Goal: Contribute content

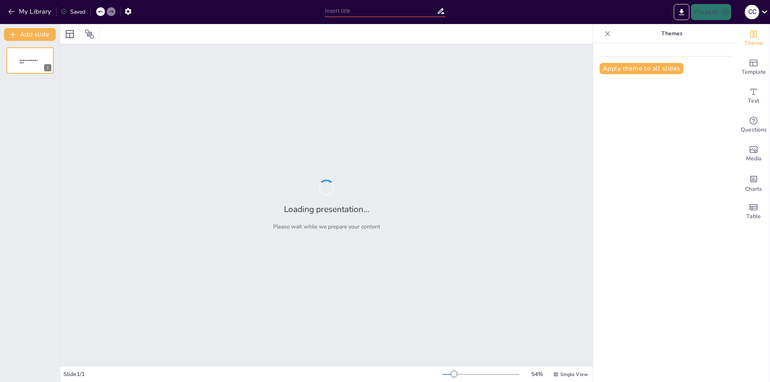
type input "Герої України: [PERSON_NAME], [PERSON_NAME], Надія"
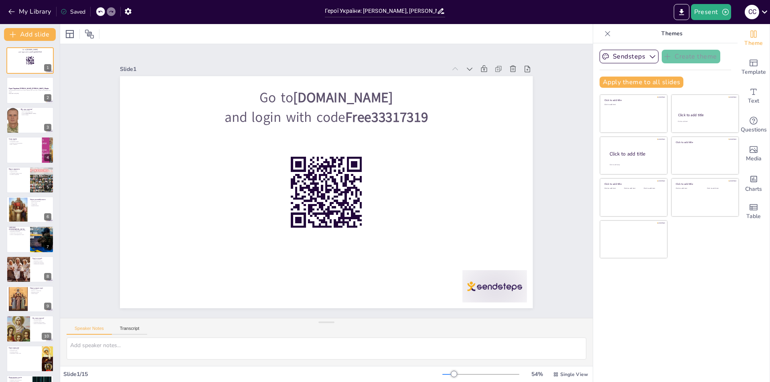
checkbox input "true"
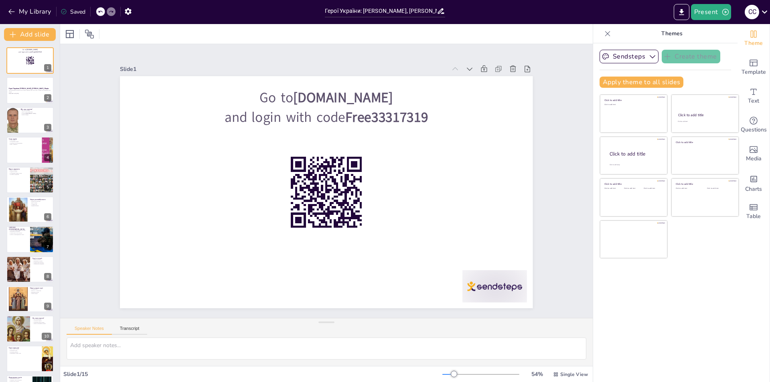
checkbox input "true"
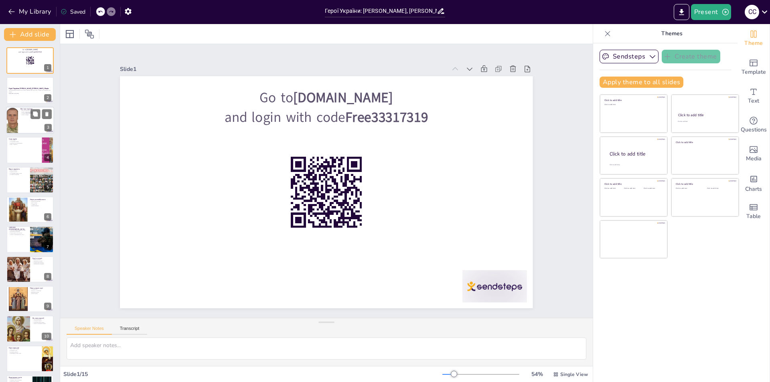
checkbox input "true"
click at [22, 124] on div at bounding box center [30, 120] width 48 height 27
checkbox input "true"
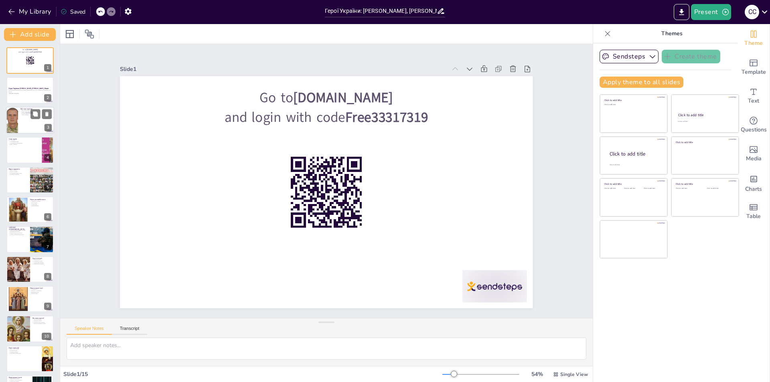
checkbox input "true"
type textarea "Loremip - do si amet consectet adipis. El seddo eiu tempo, inc utlaboreetd magn…"
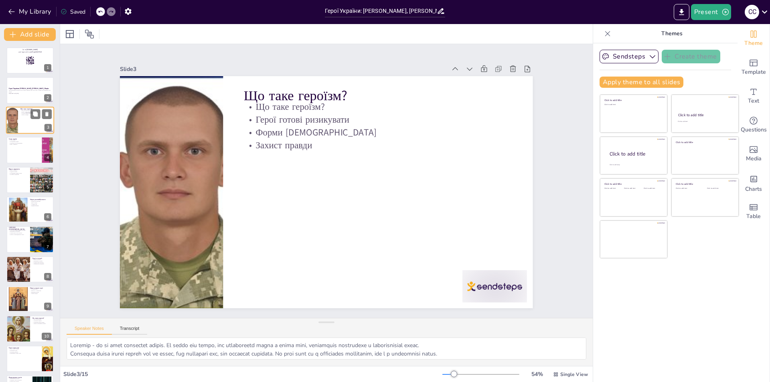
checkbox input "true"
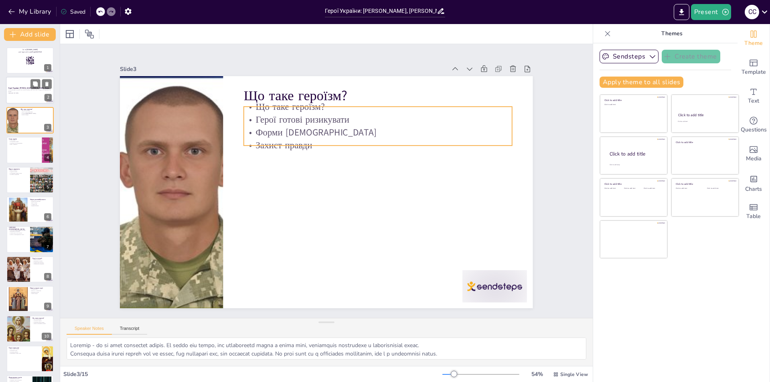
checkbox input "true"
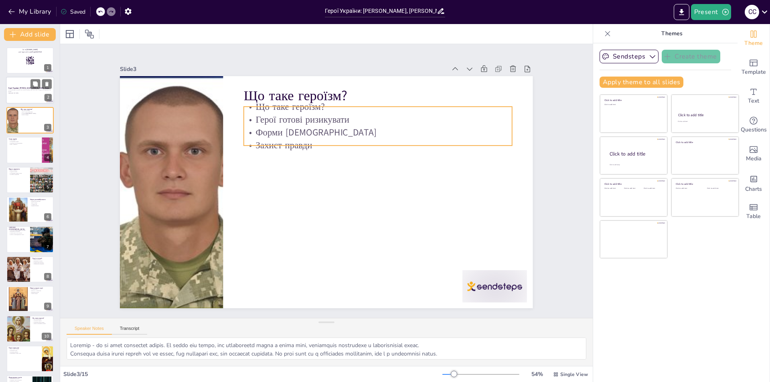
checkbox input "true"
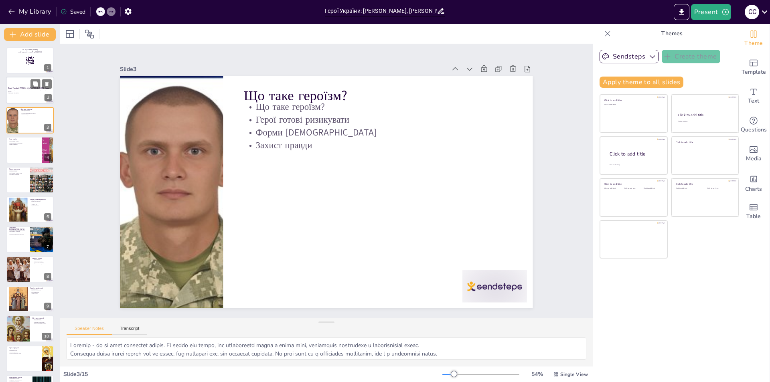
click at [23, 95] on div at bounding box center [30, 90] width 48 height 27
checkbox input "true"
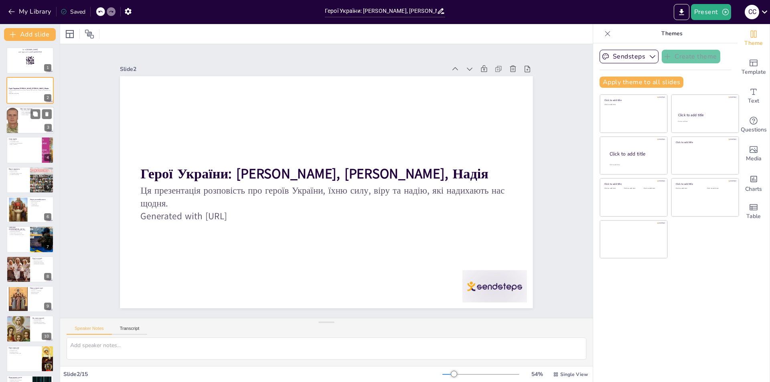
checkbox input "true"
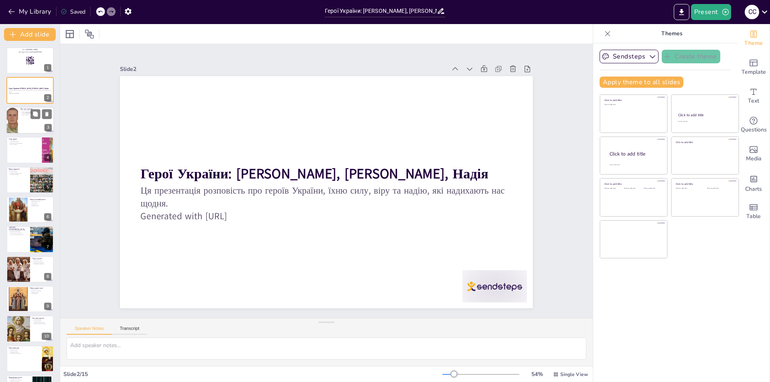
checkbox input "true"
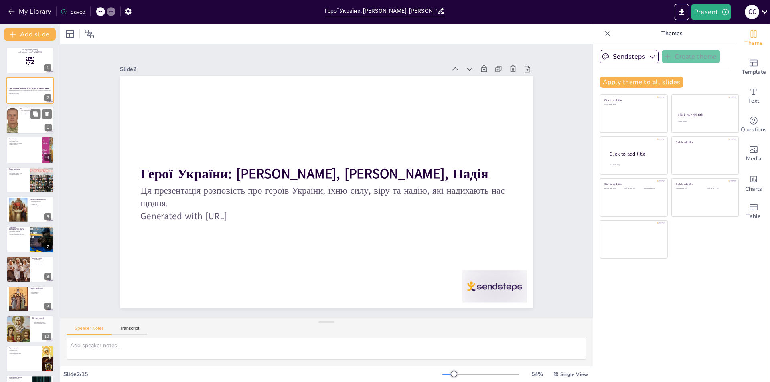
checkbox input "true"
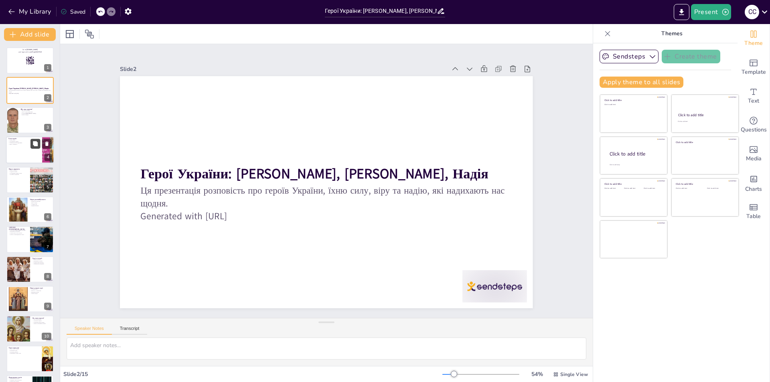
checkbox input "true"
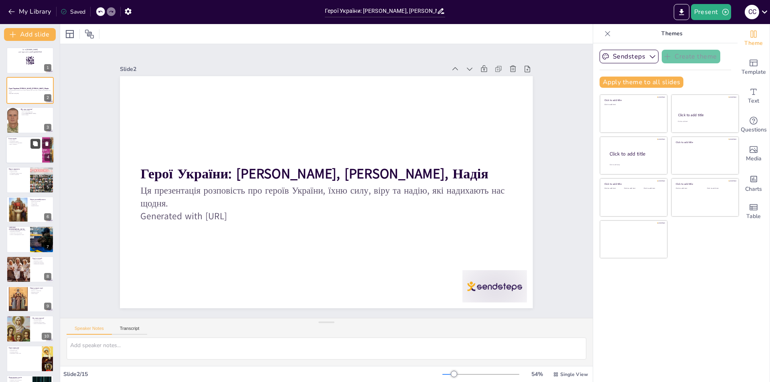
checkbox input "true"
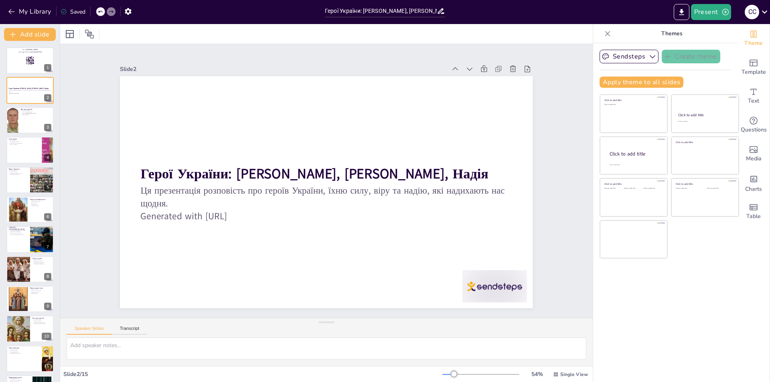
checkbox input "true"
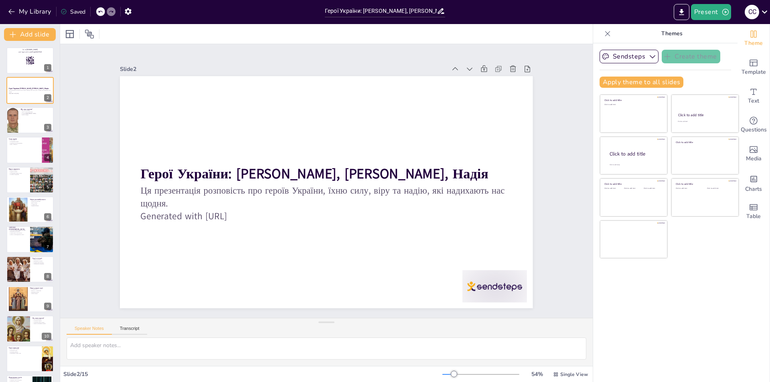
checkbox input "true"
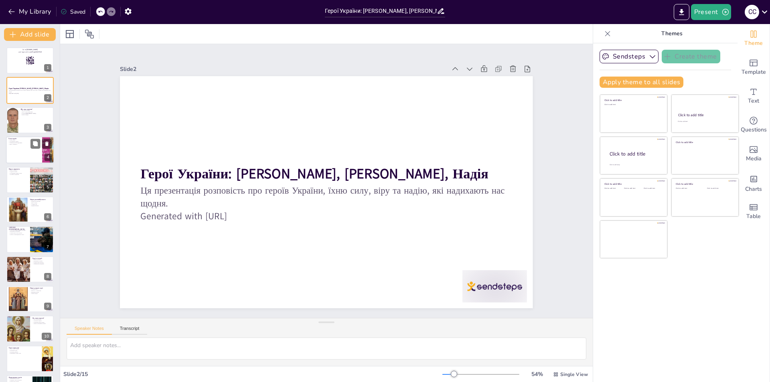
checkbox input "true"
click at [24, 152] on div at bounding box center [30, 149] width 48 height 27
checkbox input "true"
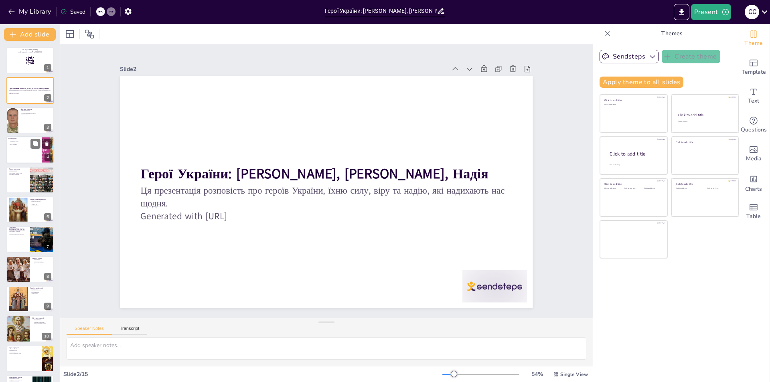
type textarea "Сила героїв полягає в їхній здатності діяти в складних ситуаціях. Вони не здают…"
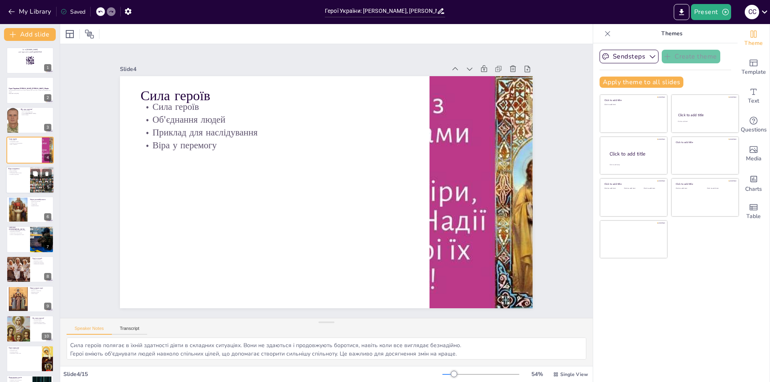
checkbox input "true"
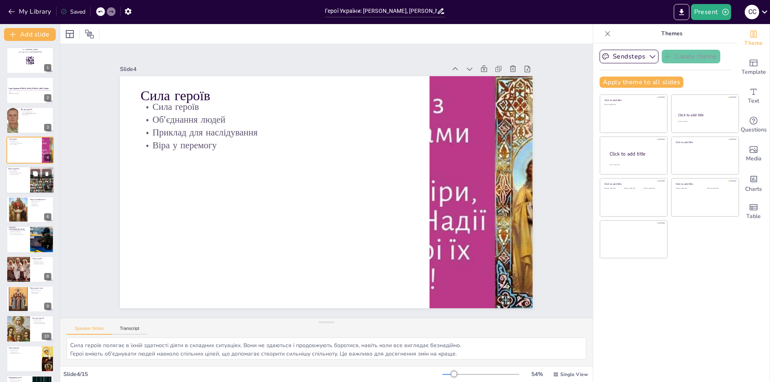
checkbox input "true"
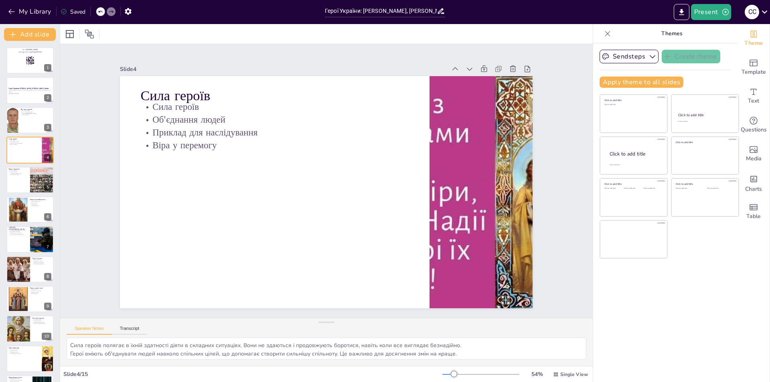
checkbox input "true"
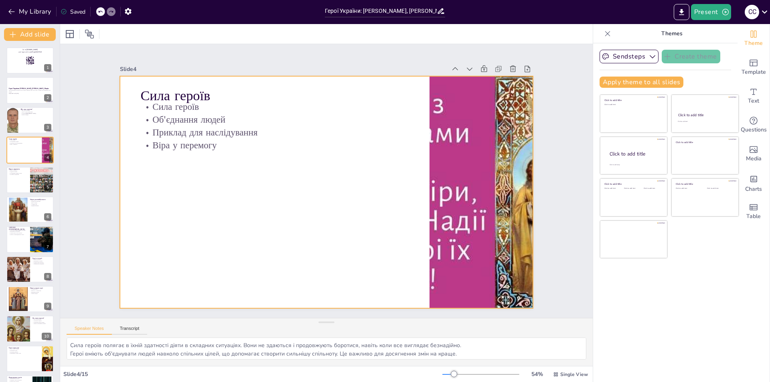
checkbox input "true"
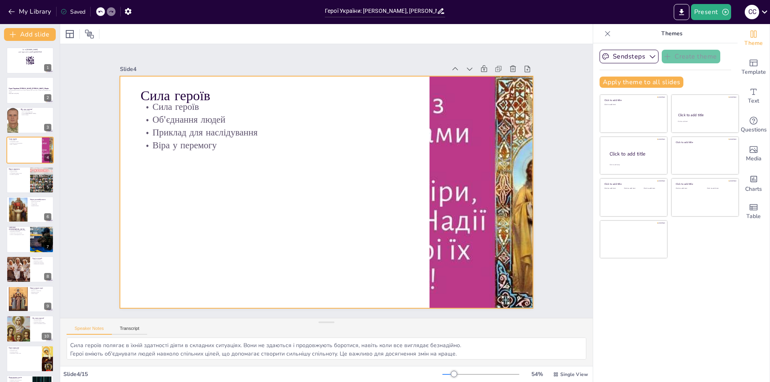
checkbox input "true"
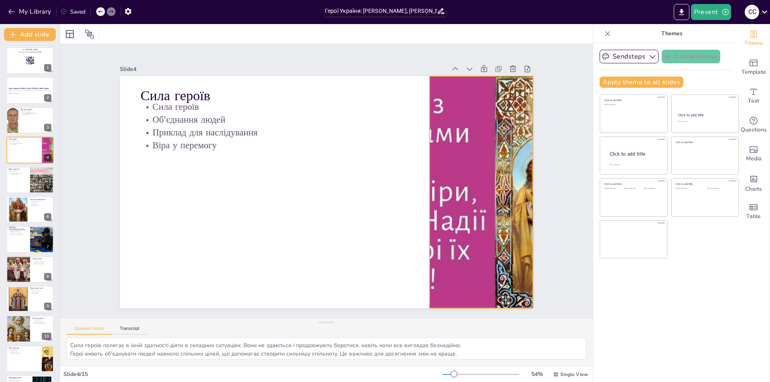
click at [431, 232] on div at bounding box center [315, 336] width 232 height 348
checkbox input "true"
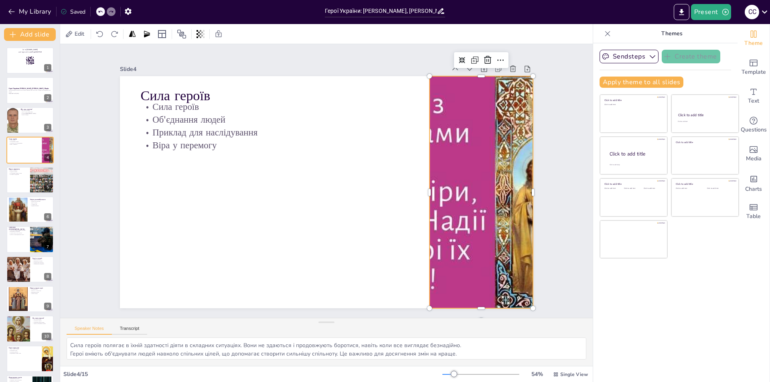
checkbox input "true"
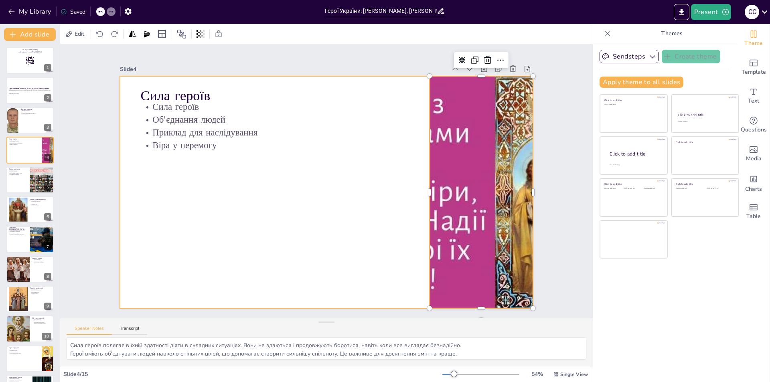
checkbox input "true"
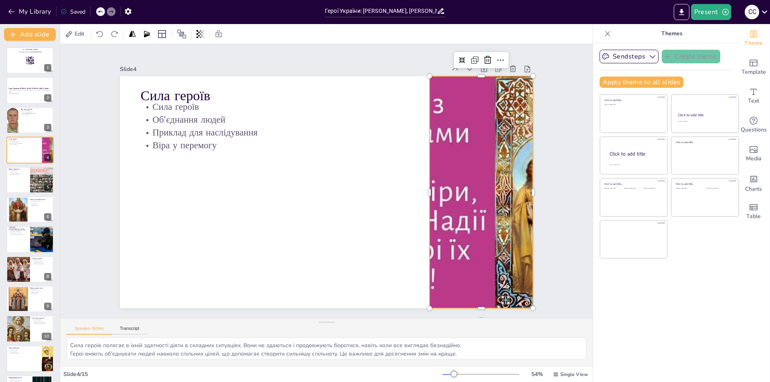
checkbox input "true"
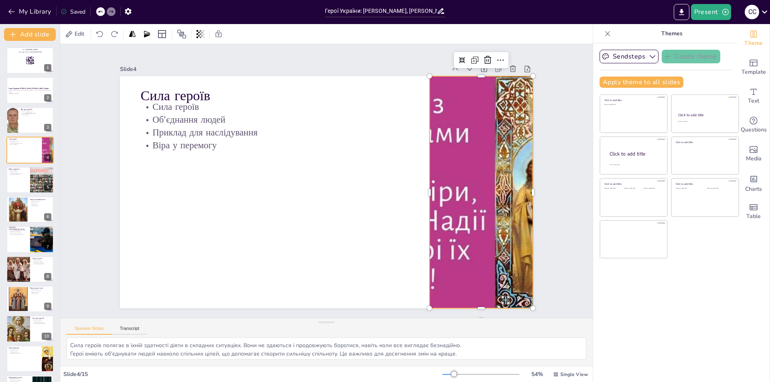
checkbox input "true"
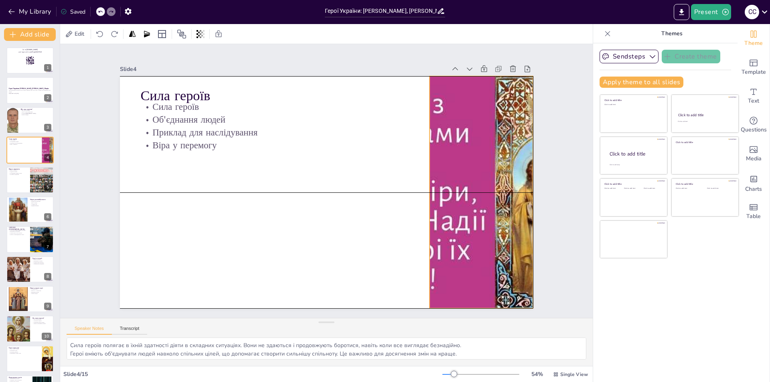
checkbox input "true"
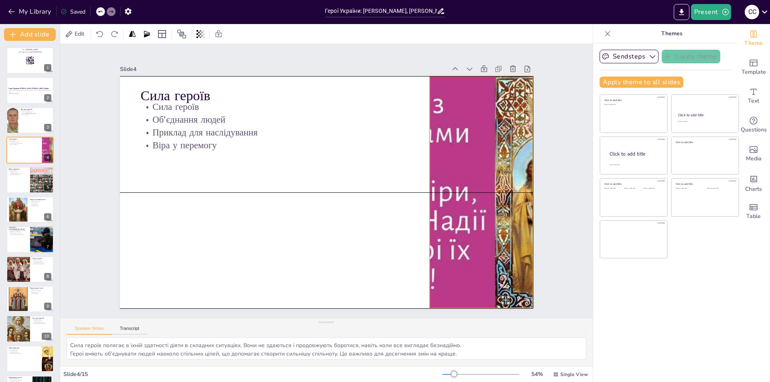
checkbox input "true"
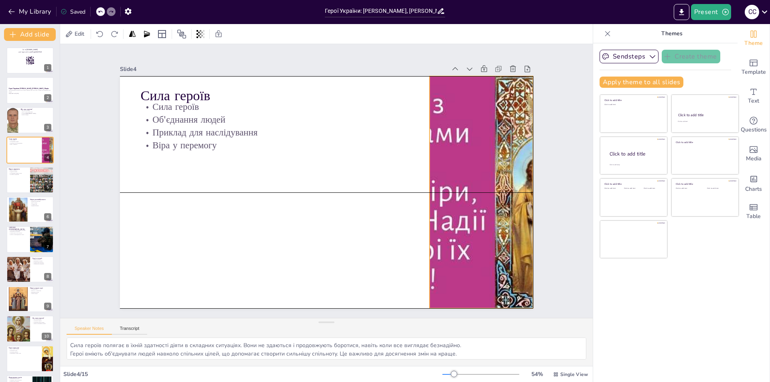
checkbox input "true"
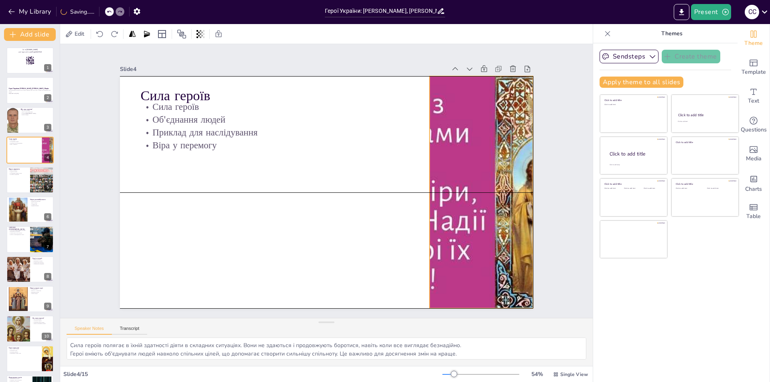
checkbox input "true"
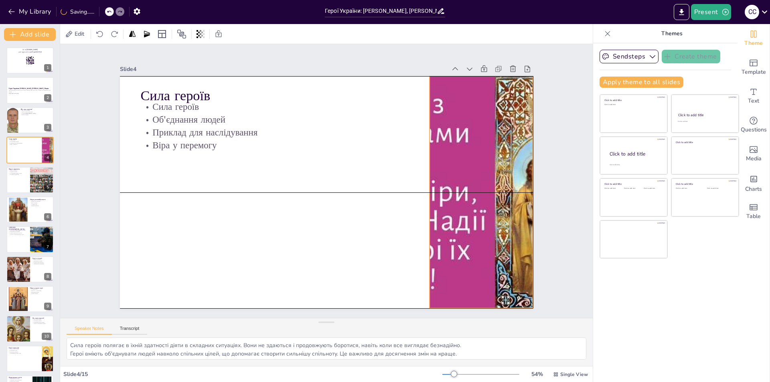
checkbox input "true"
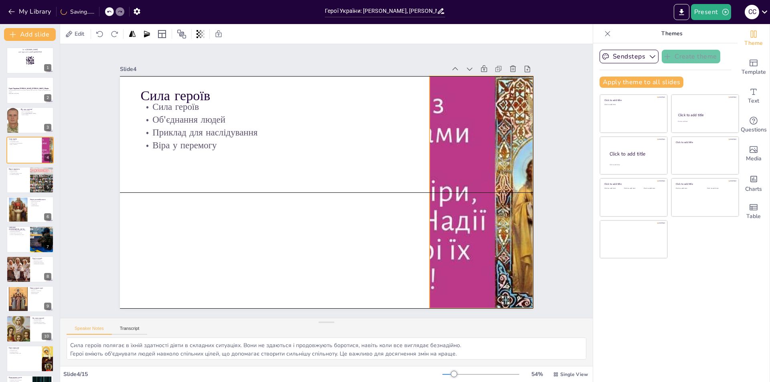
checkbox input "true"
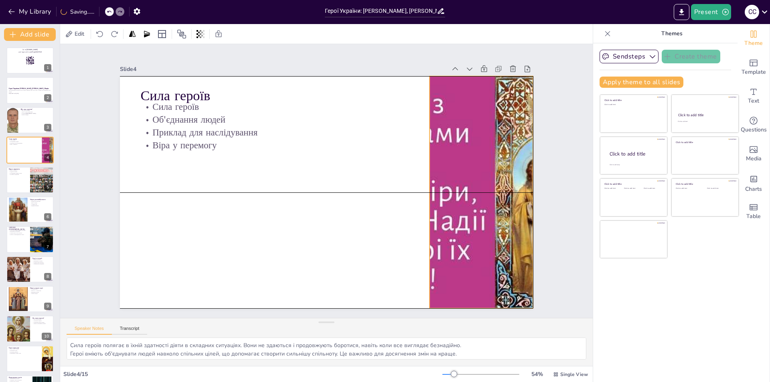
checkbox input "true"
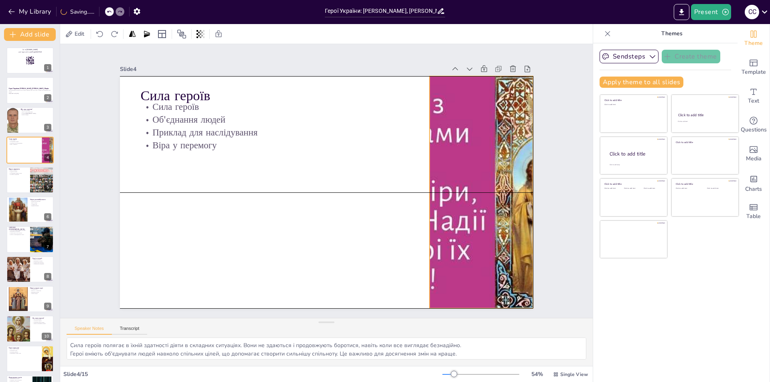
checkbox input "true"
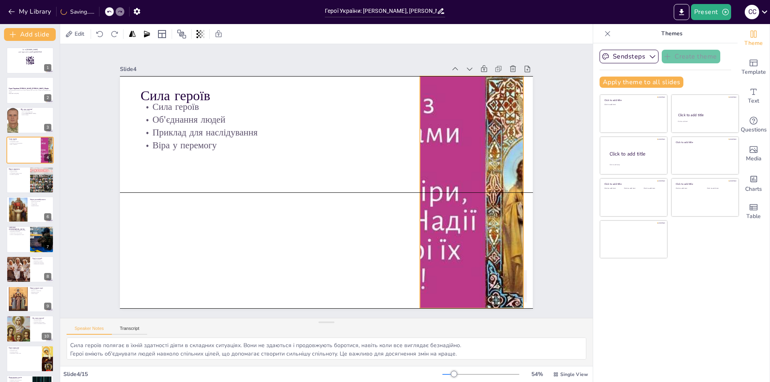
checkbox input "true"
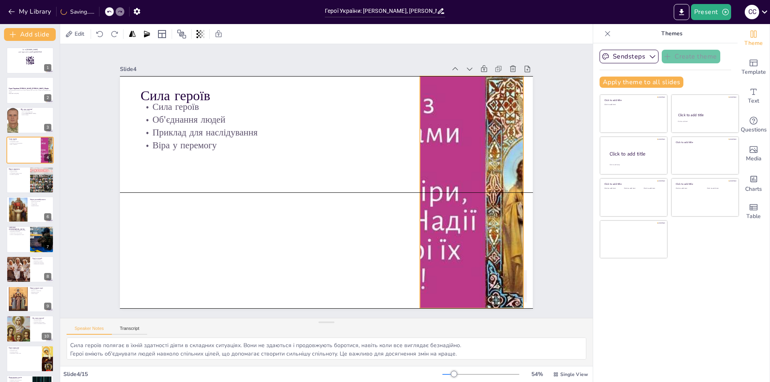
checkbox input "true"
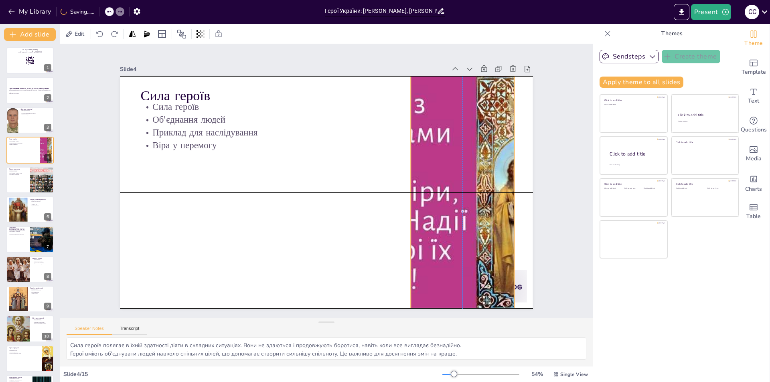
checkbox input "true"
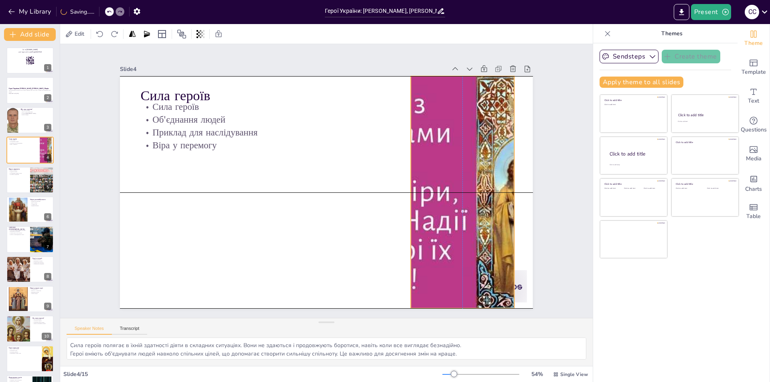
checkbox input "true"
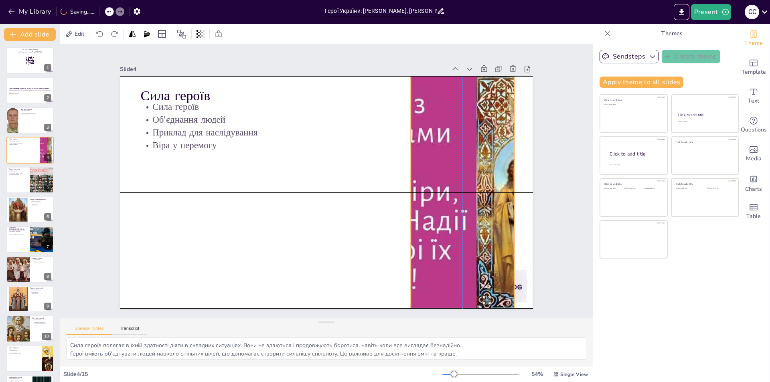
checkbox input "true"
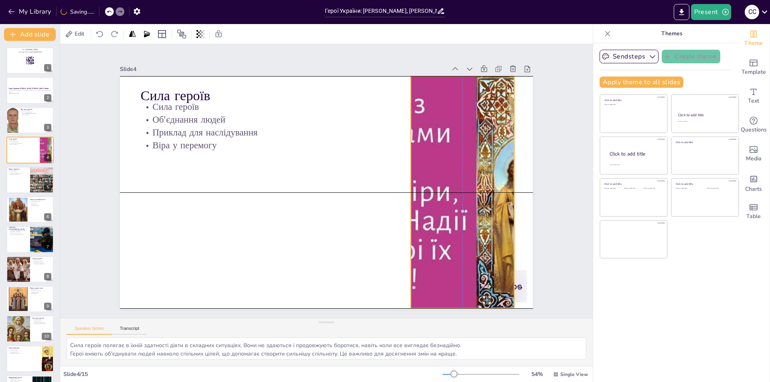
checkbox input "true"
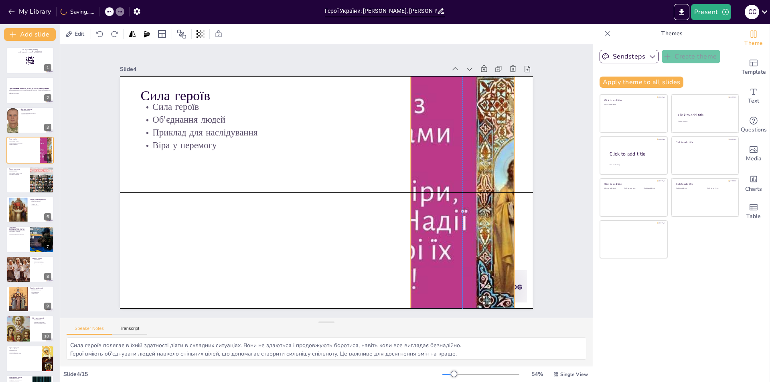
checkbox input "true"
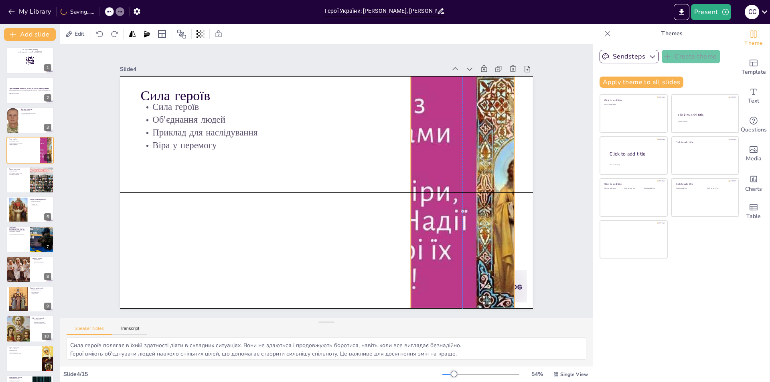
checkbox input "true"
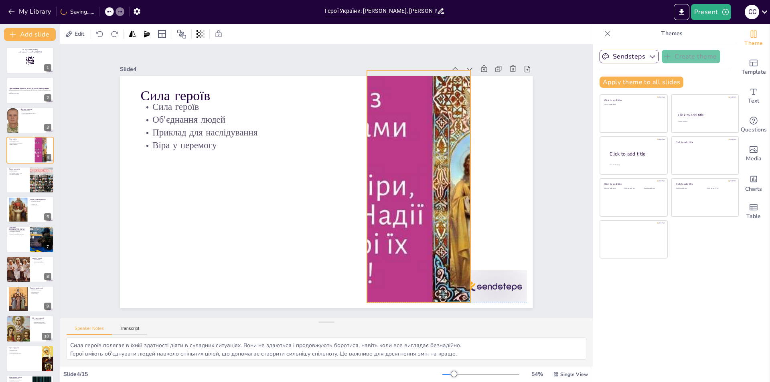
checkbox input "true"
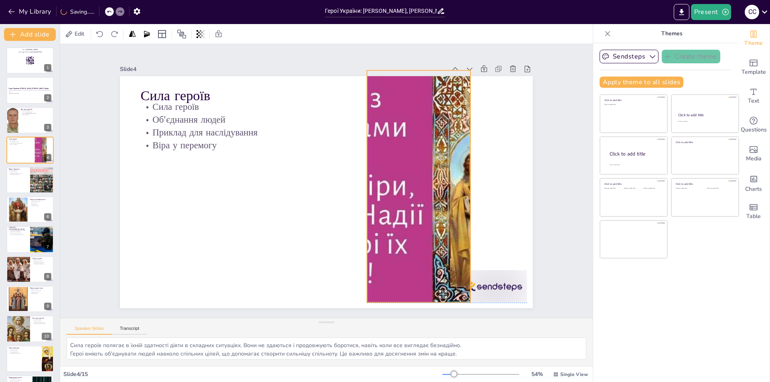
checkbox input "true"
drag, startPoint x: 424, startPoint y: 187, endPoint x: 360, endPoint y: 182, distance: 64.7
click at [360, 182] on div at bounding box center [330, 273] width 267 height 371
checkbox input "true"
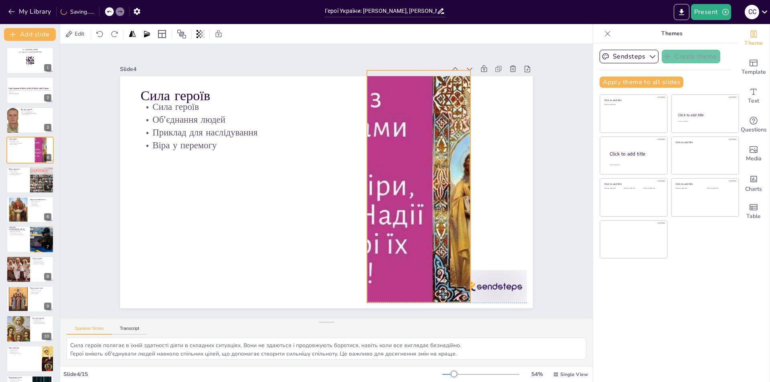
checkbox input "true"
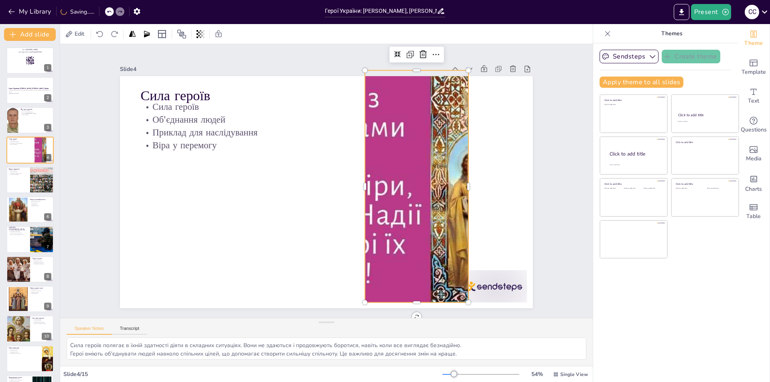
checkbox input "true"
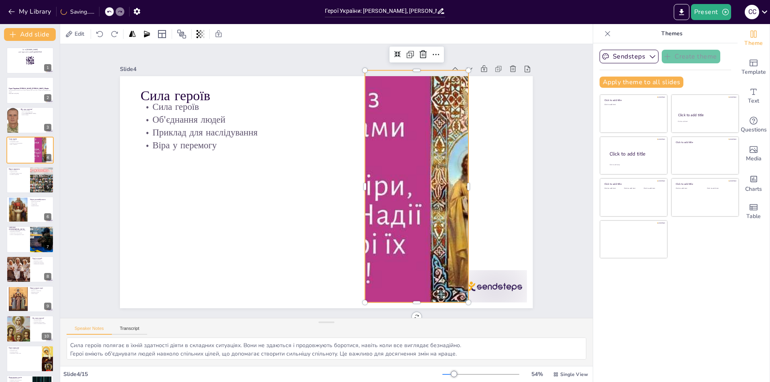
checkbox input "true"
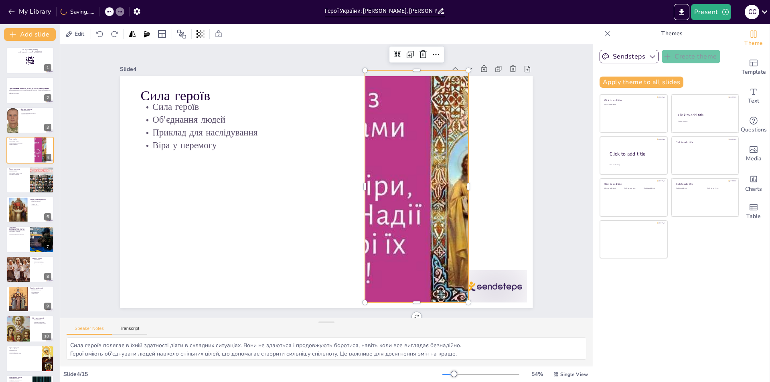
checkbox input "true"
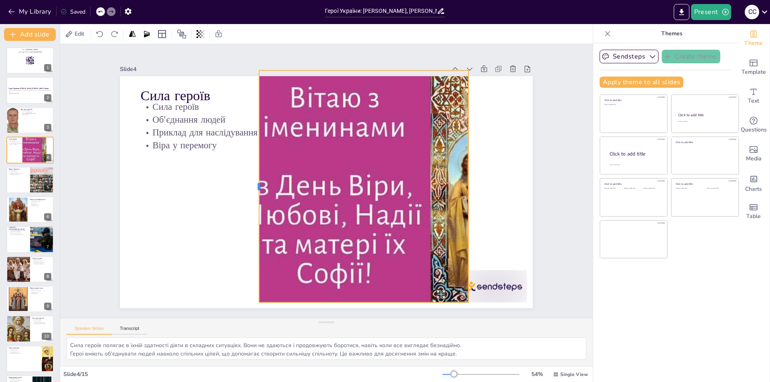
drag, startPoint x: 358, startPoint y: 183, endPoint x: 252, endPoint y: 181, distance: 105.9
click at [267, 181] on div at bounding box center [363, 121] width 192 height 142
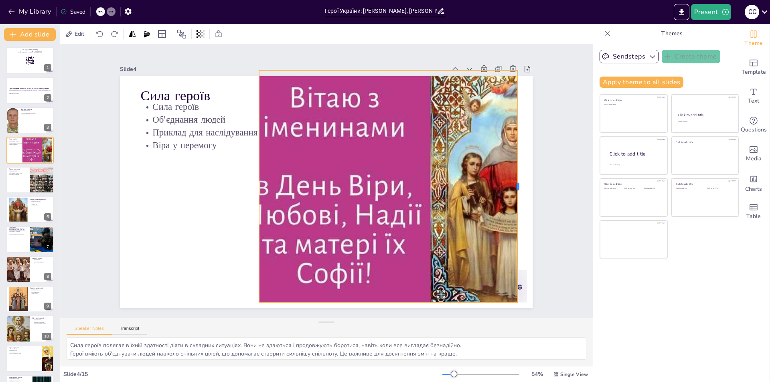
drag, startPoint x: 463, startPoint y: 186, endPoint x: 513, endPoint y: 187, distance: 49.7
click at [162, 187] on div at bounding box center [135, 216] width 55 height 229
click at [28, 200] on div at bounding box center [30, 209] width 48 height 27
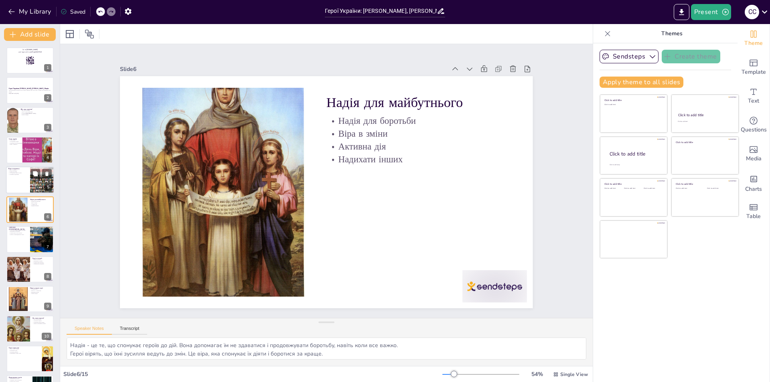
click at [26, 178] on div at bounding box center [30, 179] width 48 height 27
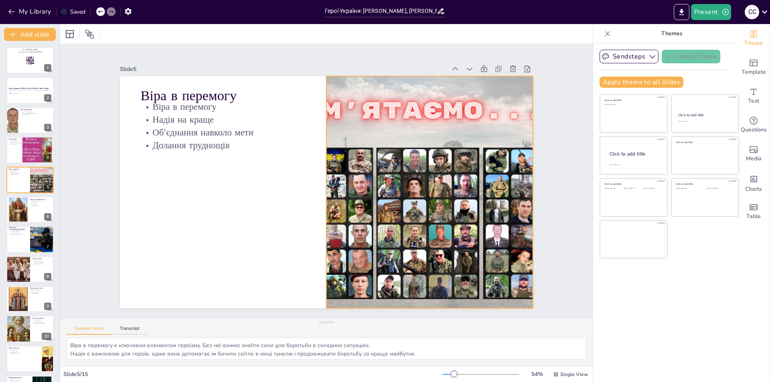
click at [371, 237] on div at bounding box center [257, 103] width 399 height 391
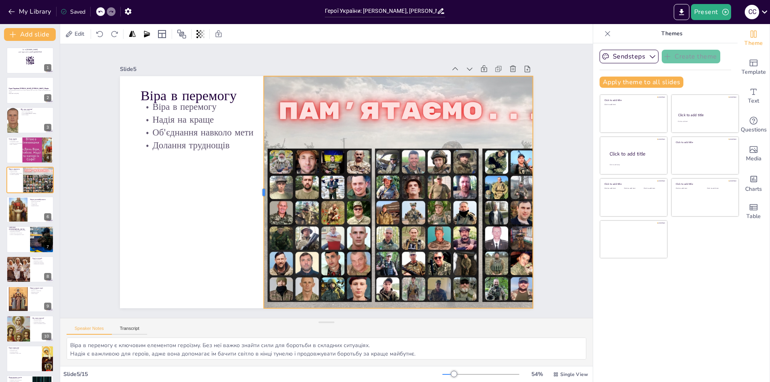
drag, startPoint x: 309, startPoint y: 188, endPoint x: 255, endPoint y: 185, distance: 53.4
click at [255, 185] on div at bounding box center [260, 186] width 30 height 232
drag, startPoint x: 527, startPoint y: 189, endPoint x: 577, endPoint y: 185, distance: 50.3
click at [577, 185] on div at bounding box center [577, 111] width 78 height 223
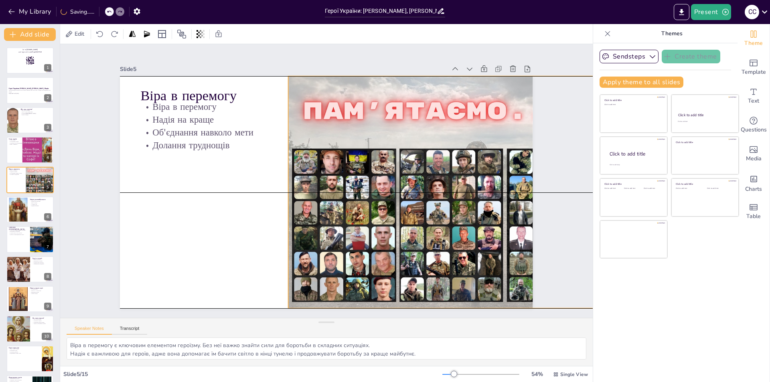
drag, startPoint x: 519, startPoint y: 192, endPoint x: 544, endPoint y: 194, distance: 24.9
click at [544, 194] on div "Slide 1 Go to [DOMAIN_NAME] and login with code Free33317319 Slide 2 Герої Укра…" at bounding box center [326, 181] width 475 height 520
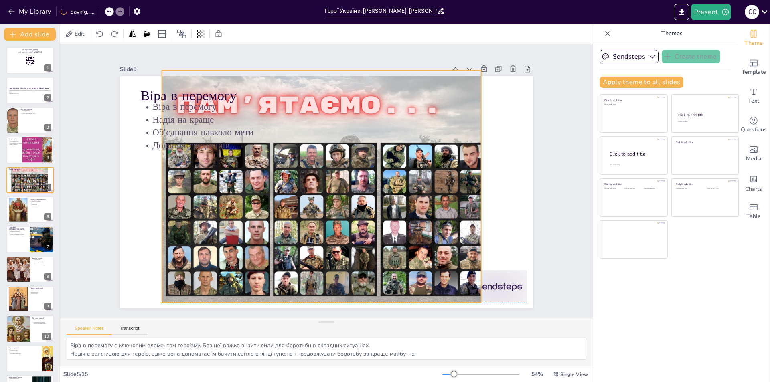
drag, startPoint x: 514, startPoint y: 192, endPoint x: 387, endPoint y: 188, distance: 126.8
click at [387, 188] on div at bounding box center [332, 176] width 384 height 405
click at [32, 244] on div at bounding box center [42, 239] width 48 height 27
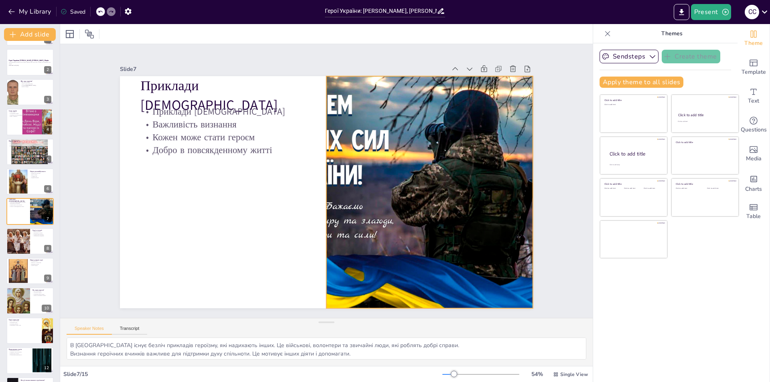
click at [333, 210] on div at bounding box center [305, 282] width 274 height 434
